Goal: Navigation & Orientation: Find specific page/section

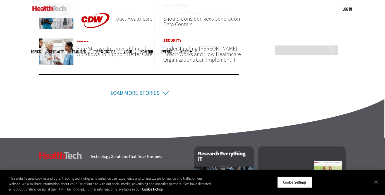
scroll to position [508, 0]
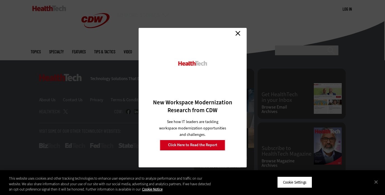
click at [242, 32] on link "Close" at bounding box center [238, 33] width 8 height 8
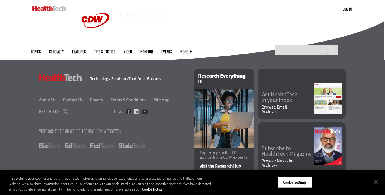
click at [136, 112] on link at bounding box center [136, 111] width 5 height 5
click at [145, 112] on link at bounding box center [145, 111] width 6 height 5
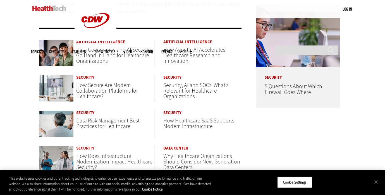
scroll to position [505, 0]
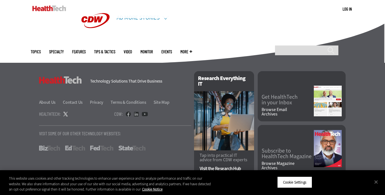
click at [66, 116] on link at bounding box center [65, 115] width 4 height 6
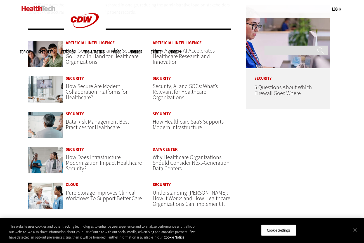
scroll to position [0, 0]
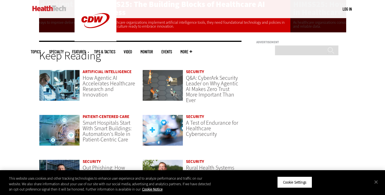
scroll to position [1109, 0]
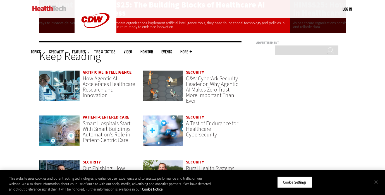
click at [379, 181] on button "Close" at bounding box center [376, 182] width 12 height 12
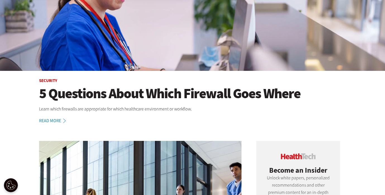
scroll to position [0, 0]
